Goal: Transaction & Acquisition: Subscribe to service/newsletter

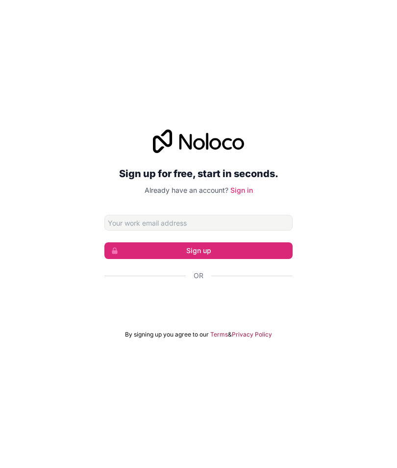
click at [265, 259] on button "Sign up" at bounding box center [198, 250] width 188 height 17
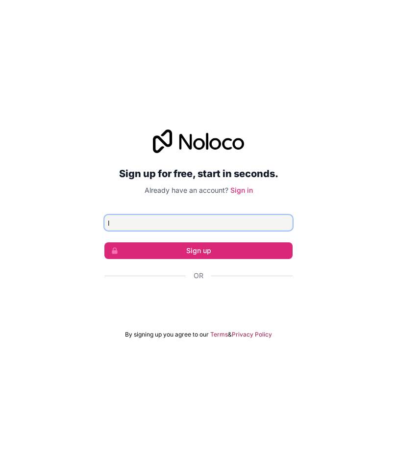
type input "ll"
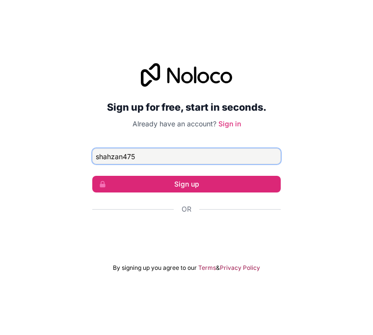
click at [186, 193] on button "Sign up" at bounding box center [186, 184] width 188 height 17
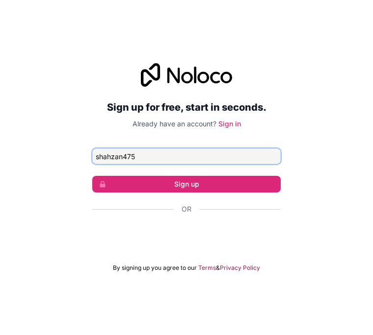
click at [186, 193] on button "Sign up" at bounding box center [186, 184] width 188 height 17
type input "shahzain475"
click at [186, 193] on button "Sign up" at bounding box center [186, 184] width 188 height 17
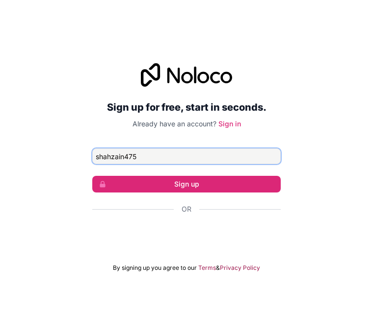
click at [186, 193] on button "Sign up" at bounding box center [186, 184] width 188 height 17
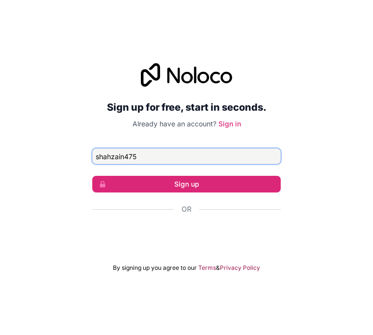
click at [186, 193] on button "Sign up" at bounding box center [186, 184] width 188 height 17
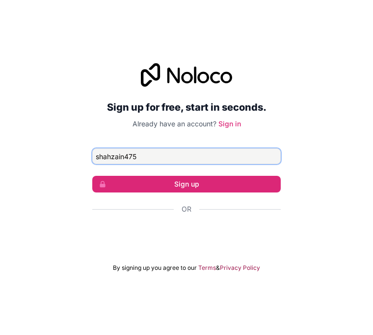
click at [186, 193] on button "Sign up" at bounding box center [186, 184] width 188 height 17
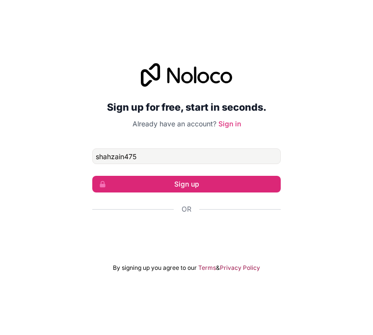
click at [199, 193] on button "Sign up" at bounding box center [186, 184] width 188 height 17
click at [196, 242] on div "Or" at bounding box center [186, 226] width 188 height 44
click at [194, 247] on div "Sign in with Google. Opens in new tab" at bounding box center [186, 236] width 188 height 22
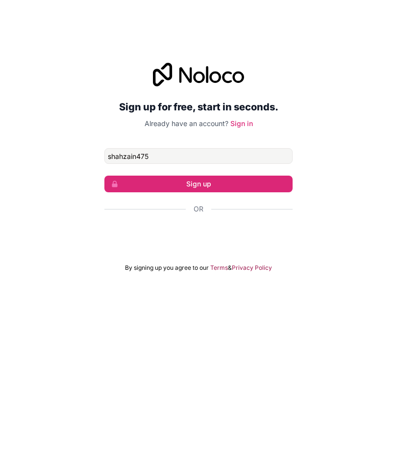
scroll to position [50, 0]
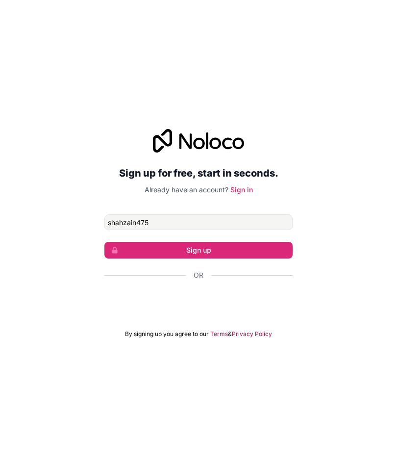
click at [246, 242] on button "Sign up" at bounding box center [198, 250] width 188 height 17
click at [387, 136] on div "Sign up for free, start in seconds. Already have an account? Sign in shahzain47…" at bounding box center [198, 234] width 397 height 236
click at [241, 165] on h2 "Sign up for free, start in seconds." at bounding box center [198, 174] width 188 height 18
click at [209, 291] on div "Sign in with Google. Opens in new tab" at bounding box center [198, 302] width 188 height 22
click at [219, 291] on div "Sign in with Google. Opens in new tab" at bounding box center [198, 302] width 188 height 22
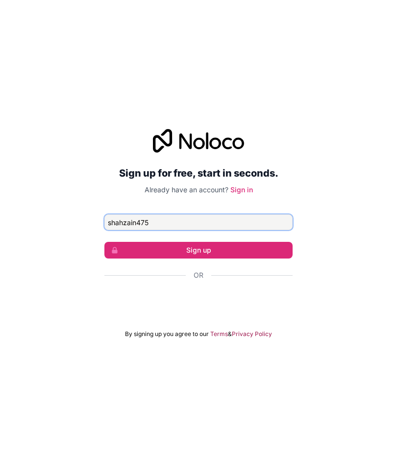
click at [263, 215] on input "shahzain475" at bounding box center [198, 223] width 188 height 16
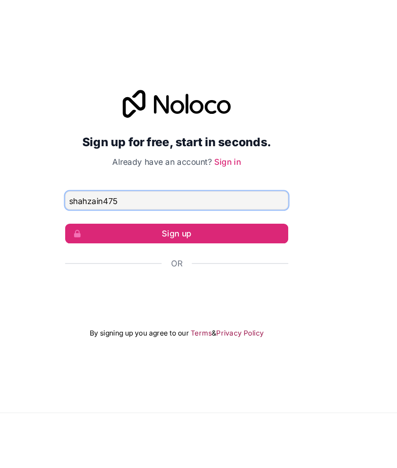
scroll to position [0, 0]
